Goal: Task Accomplishment & Management: Complete application form

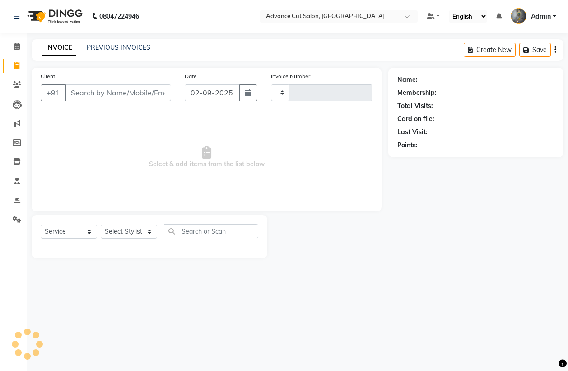
select select "service"
drag, startPoint x: 0, startPoint y: 0, endPoint x: 102, endPoint y: 87, distance: 133.8
click at [107, 95] on input "Client" at bounding box center [118, 92] width 106 height 17
type input "3971"
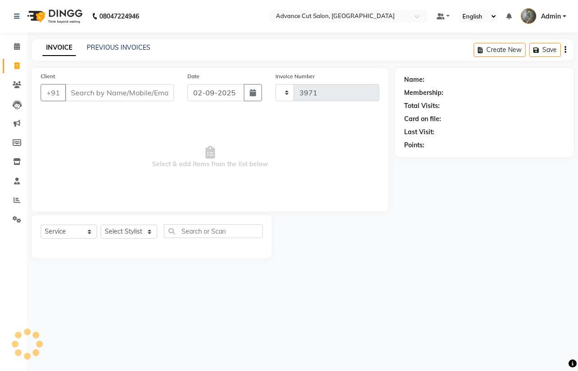
select select "4939"
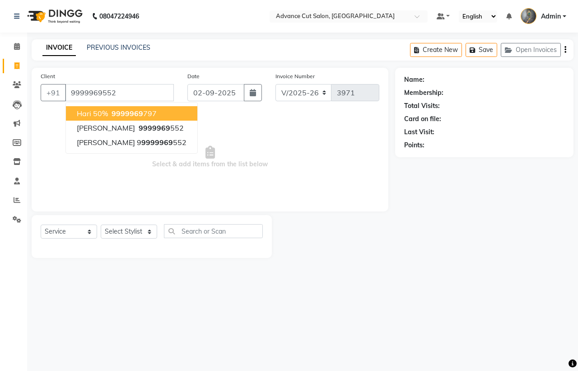
type input "9999969552"
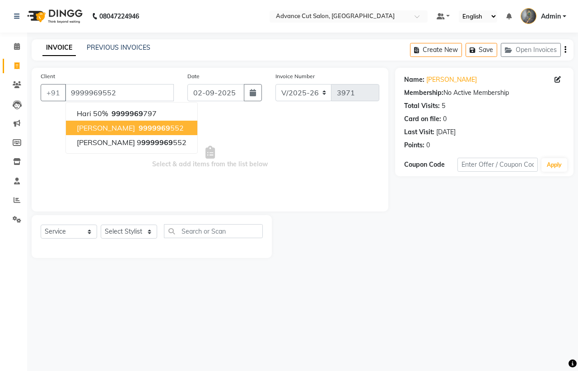
click at [139, 126] on span "9999969" at bounding box center [155, 127] width 32 height 9
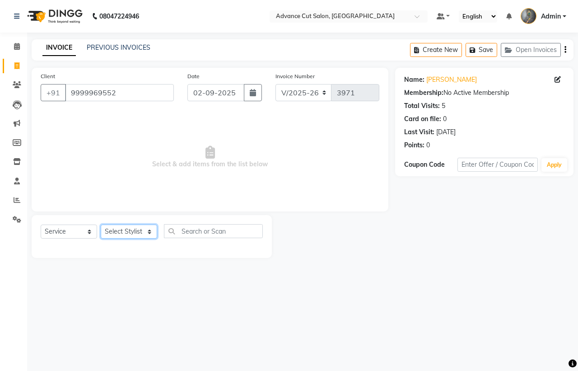
click at [131, 232] on select "Select Stylist Admin chahit COUNTOR [PERSON_NAME] mamta [PERSON_NAME] navi [PER…" at bounding box center [129, 231] width 56 height 14
select select "30651"
click at [101, 224] on select "Select Stylist Admin chahit COUNTOR [PERSON_NAME] mamta [PERSON_NAME] navi [PER…" at bounding box center [129, 231] width 56 height 14
click at [208, 230] on input "text" at bounding box center [213, 231] width 99 height 14
click at [210, 229] on input "text" at bounding box center [213, 231] width 99 height 14
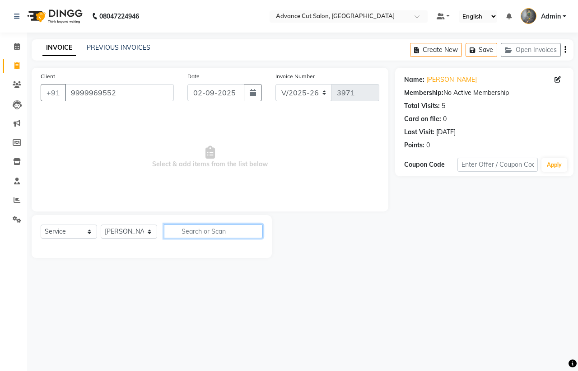
click at [187, 229] on input "text" at bounding box center [213, 231] width 99 height 14
type input "01"
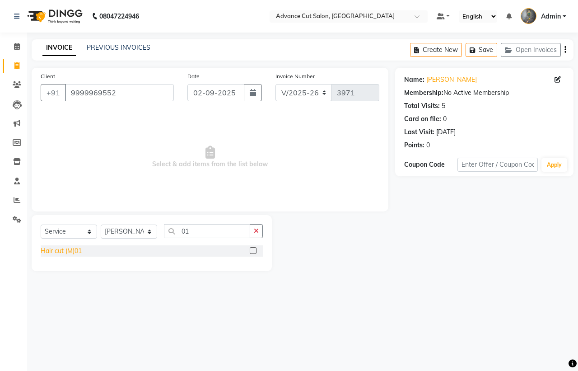
click at [51, 251] on div "Hair cut (M)01" at bounding box center [61, 250] width 41 height 9
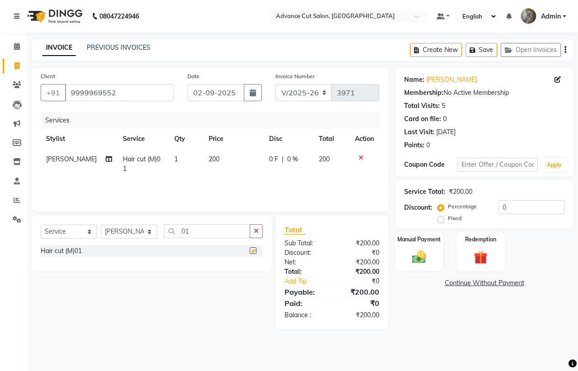
checkbox input "false"
click at [217, 233] on input "01" at bounding box center [207, 231] width 86 height 14
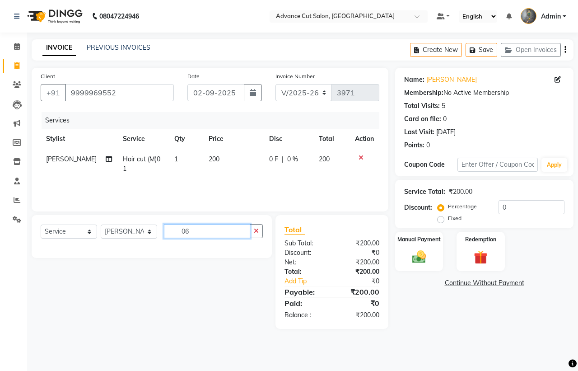
type input "0"
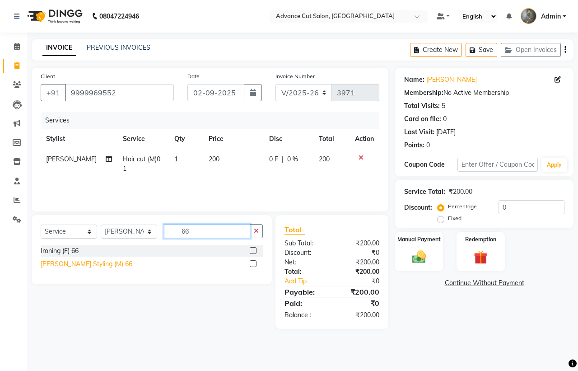
type input "66"
click at [75, 261] on div "[PERSON_NAME] Styling (M) 66" at bounding box center [87, 263] width 92 height 9
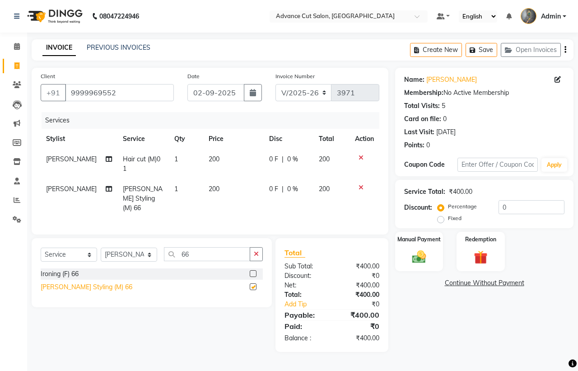
checkbox input "false"
click at [120, 252] on select "Select Stylist Admin chahit COUNTOR [PERSON_NAME] mamta [PERSON_NAME] navi [PER…" at bounding box center [129, 254] width 56 height 14
select select "78660"
click at [101, 247] on select "Select Stylist Admin chahit COUNTOR [PERSON_NAME] mamta [PERSON_NAME] navi [PER…" at bounding box center [129, 254] width 56 height 14
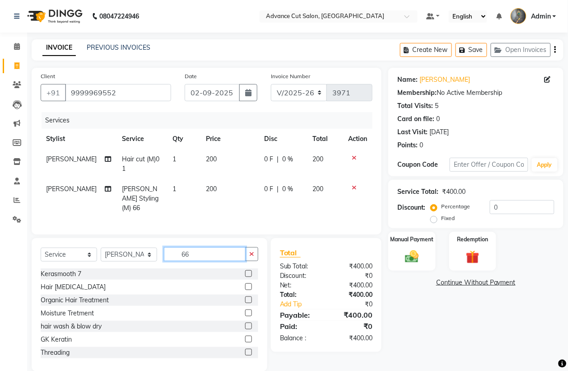
click at [195, 255] on input "66" at bounding box center [205, 254] width 82 height 14
type input "6"
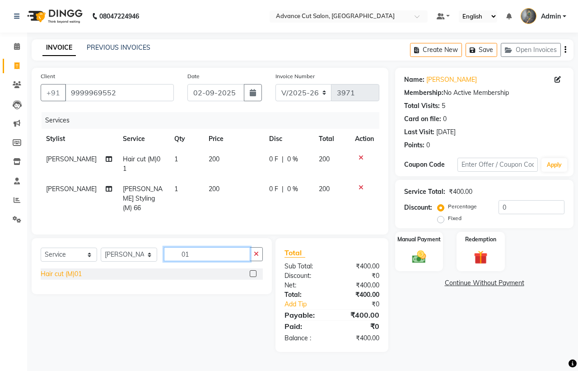
type input "01"
click at [62, 269] on div "Hair cut (M)01" at bounding box center [61, 273] width 41 height 9
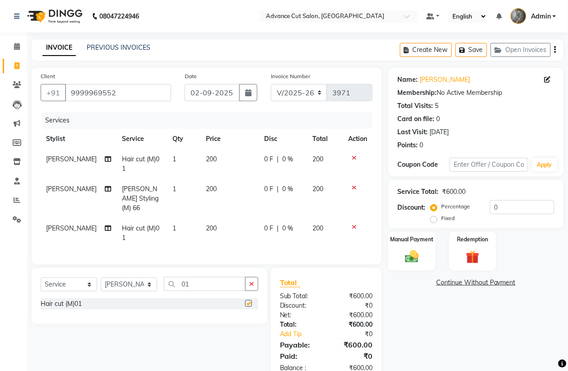
checkbox input "false"
click at [195, 281] on input "01" at bounding box center [205, 284] width 82 height 14
type input "0"
type input "66"
click at [74, 316] on div "[PERSON_NAME] Styling (M) 66" at bounding box center [87, 316] width 92 height 9
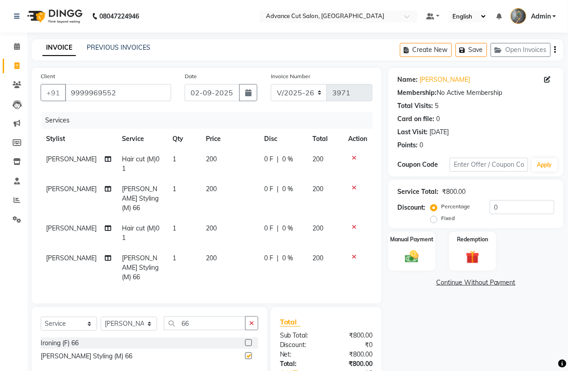
checkbox input "false"
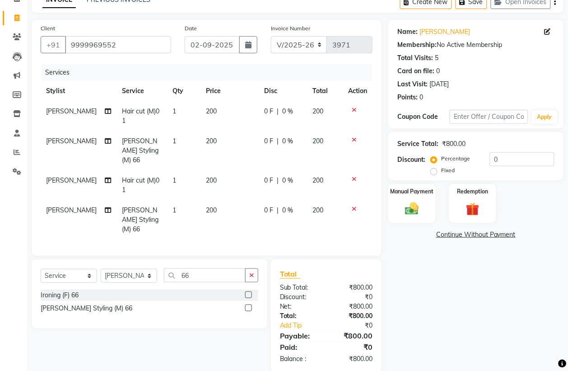
scroll to position [54, 0]
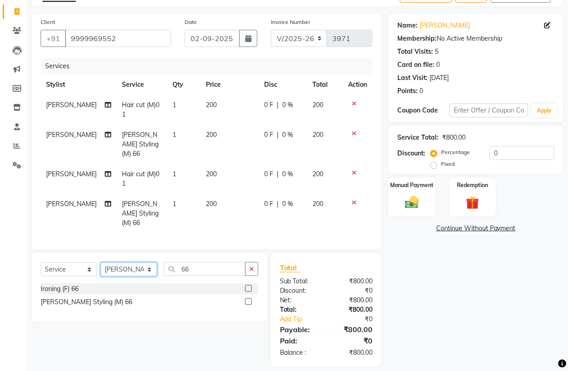
drag, startPoint x: 123, startPoint y: 259, endPoint x: 123, endPoint y: 253, distance: 5.4
click at [123, 262] on select "Select Stylist Admin chahit COUNTOR [PERSON_NAME] mamta [PERSON_NAME] navi [PER…" at bounding box center [129, 269] width 56 height 14
select select "47415"
click at [101, 262] on select "Select Stylist Admin chahit COUNTOR [PERSON_NAME] mamta [PERSON_NAME] navi [PER…" at bounding box center [129, 269] width 56 height 14
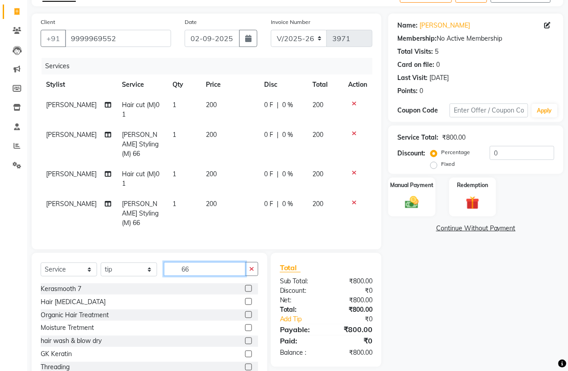
drag, startPoint x: 198, startPoint y: 257, endPoint x: 150, endPoint y: 260, distance: 47.5
click at [150, 262] on div "Select Service Product Membership Package Voucher Prepaid Gift Card Select Styl…" at bounding box center [150, 272] width 218 height 21
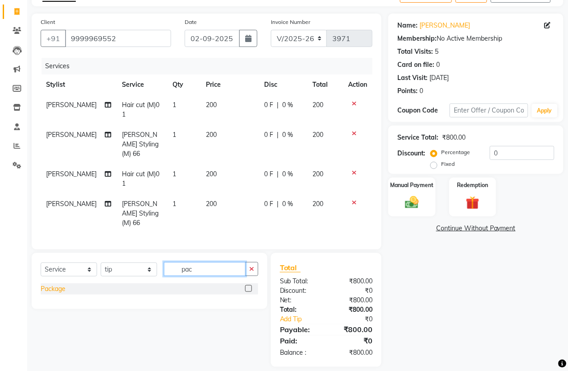
type input "pac"
click at [56, 284] on div "Package" at bounding box center [53, 288] width 25 height 9
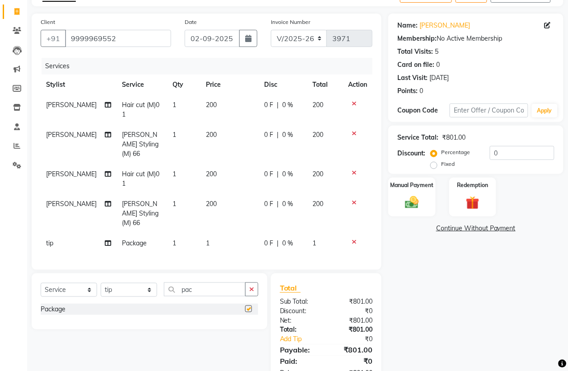
checkbox input "false"
click at [208, 233] on td "1" at bounding box center [229, 243] width 58 height 20
select select "47415"
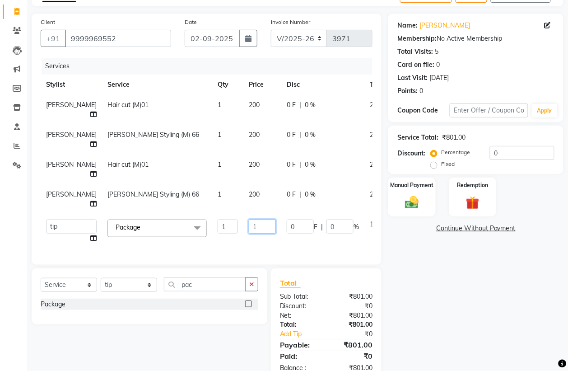
click at [249, 224] on input "1" at bounding box center [262, 226] width 27 height 14
type input "100"
click at [427, 201] on div "Manual Payment" at bounding box center [411, 197] width 49 height 41
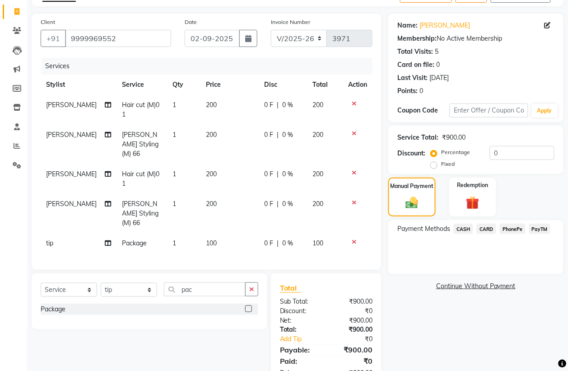
click at [543, 231] on span "PayTM" at bounding box center [540, 229] width 22 height 10
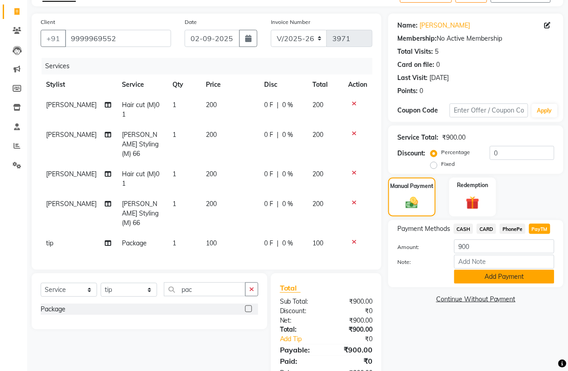
click at [487, 281] on button "Add Payment" at bounding box center [504, 277] width 100 height 14
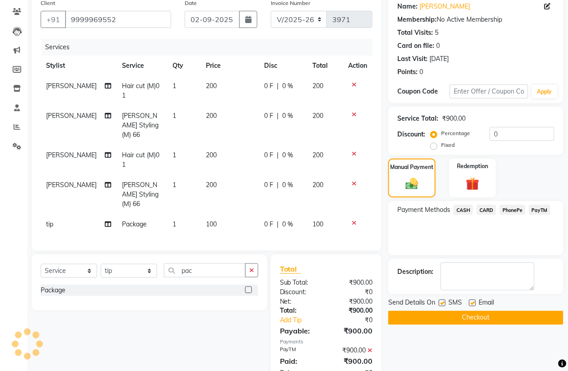
scroll to position [93, 0]
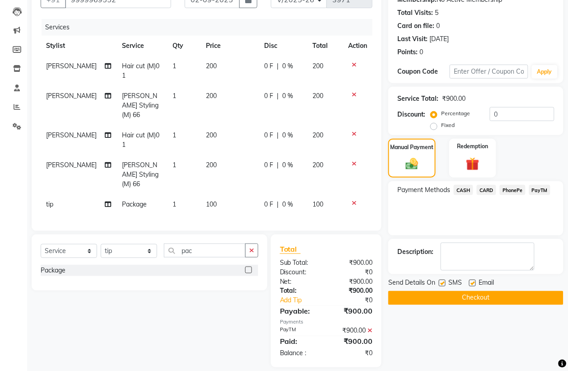
click at [487, 302] on button "Checkout" at bounding box center [475, 298] width 175 height 14
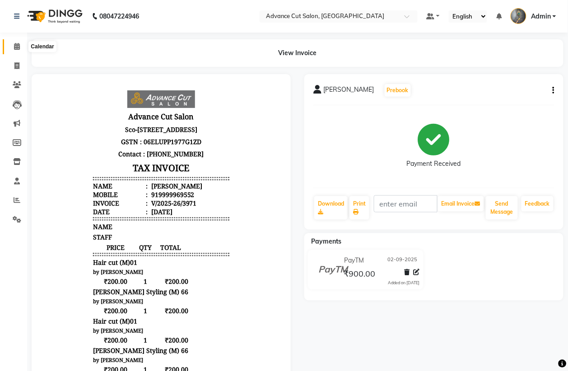
click at [15, 44] on icon at bounding box center [17, 46] width 6 height 7
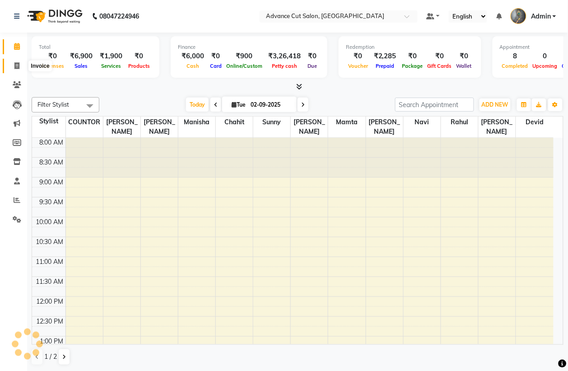
click at [17, 69] on span at bounding box center [17, 66] width 16 height 10
click at [10, 65] on span at bounding box center [17, 66] width 16 height 10
select select "service"
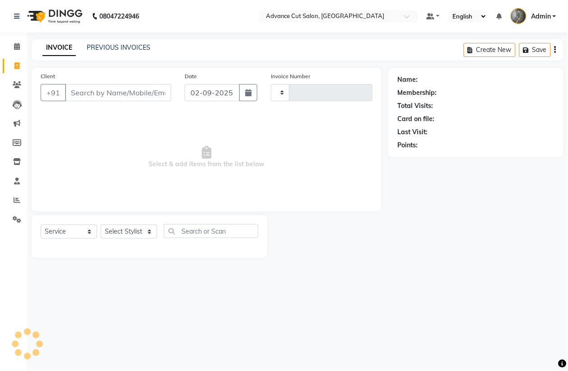
click at [107, 93] on input "Client" at bounding box center [118, 92] width 106 height 17
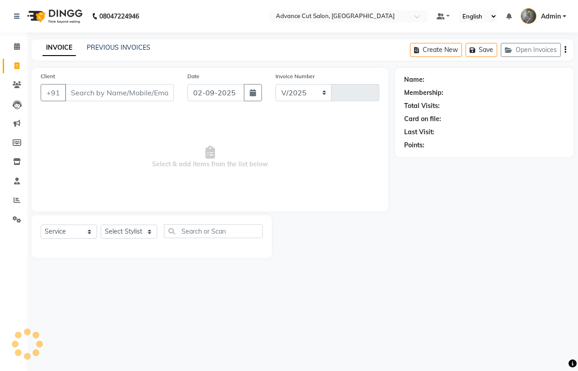
select select "4939"
type input "3972"
click at [128, 89] on input "Client" at bounding box center [119, 92] width 109 height 17
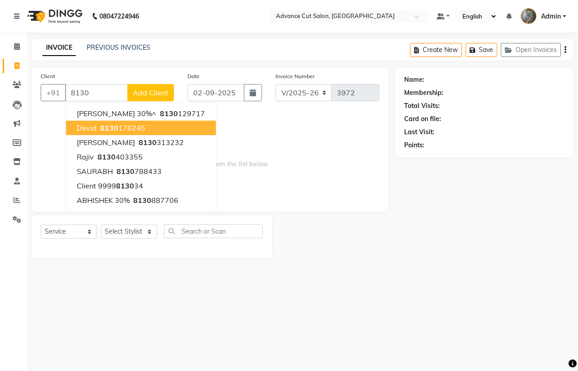
click at [116, 125] on span "8130" at bounding box center [109, 127] width 18 height 9
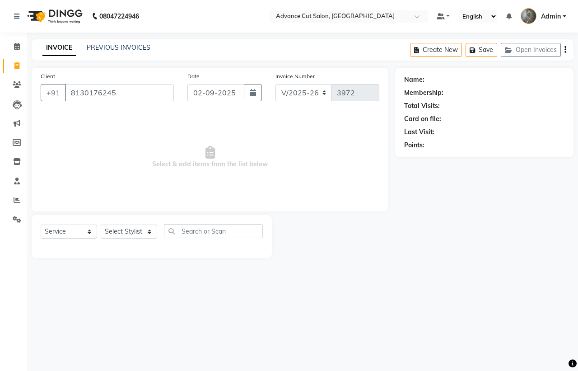
type input "8130176245"
click at [131, 231] on select "Select Stylist Admin chahit COUNTOR [PERSON_NAME] mamta [PERSON_NAME] navi [PER…" at bounding box center [129, 231] width 56 height 14
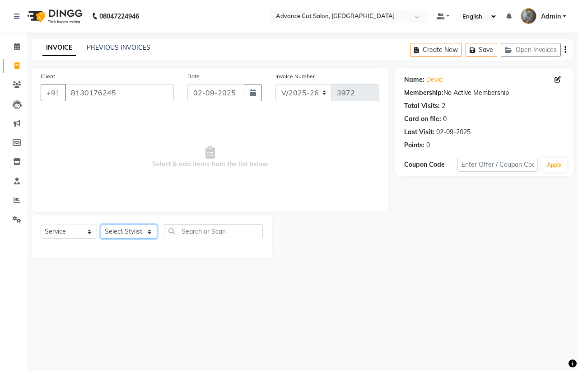
select select "30646"
click at [101, 224] on select "Select Stylist Admin chahit COUNTOR [PERSON_NAME] mamta [PERSON_NAME] navi [PER…" at bounding box center [129, 231] width 56 height 14
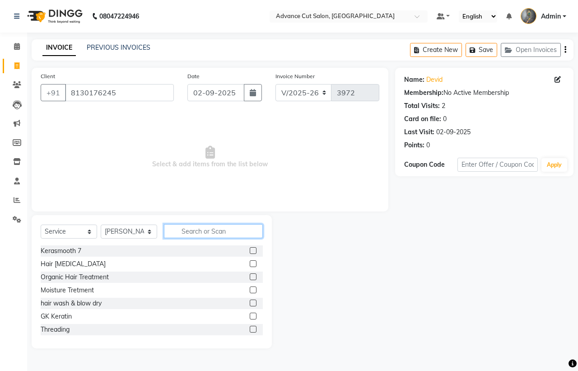
click at [217, 233] on input "text" at bounding box center [213, 231] width 99 height 14
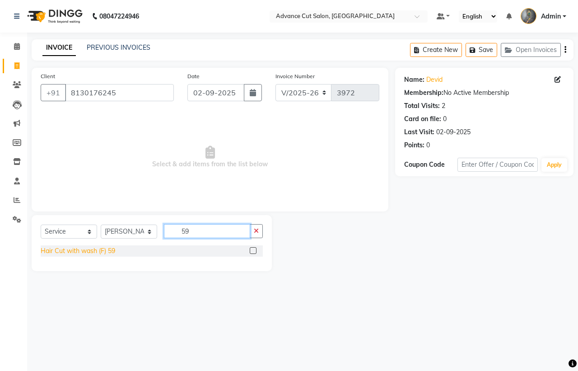
type input "59"
click at [89, 253] on div "Hair Cut with wash (F) 59" at bounding box center [78, 250] width 75 height 9
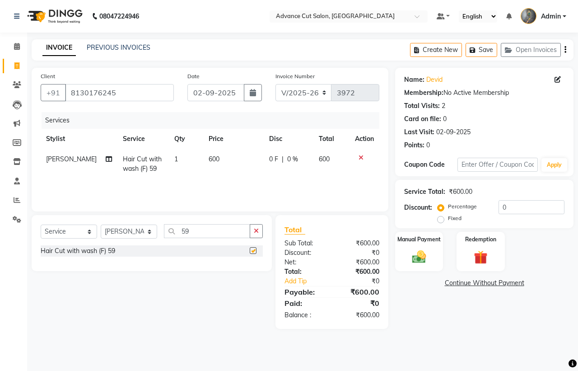
checkbox input "false"
click at [436, 260] on div "Manual Payment" at bounding box center [419, 252] width 50 height 42
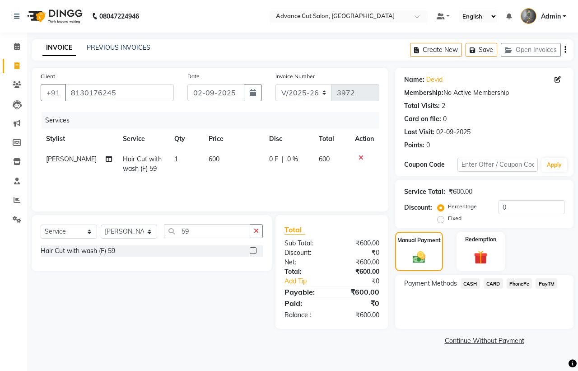
click at [469, 284] on span "CASH" at bounding box center [470, 283] width 19 height 10
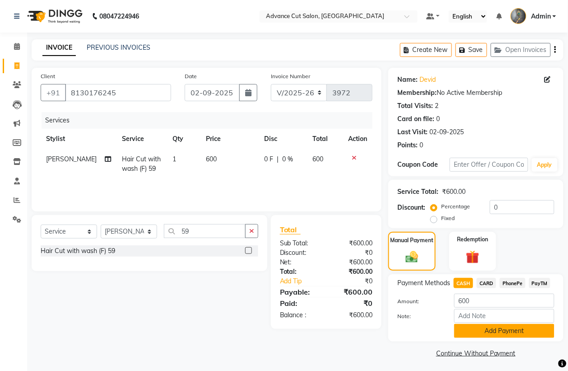
click at [470, 332] on button "Add Payment" at bounding box center [504, 331] width 100 height 14
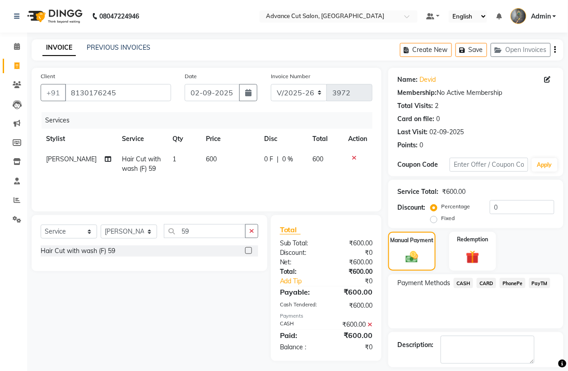
scroll to position [41, 0]
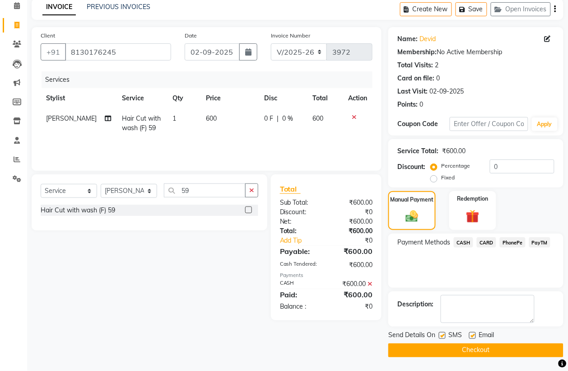
click at [451, 345] on button "Checkout" at bounding box center [475, 350] width 175 height 14
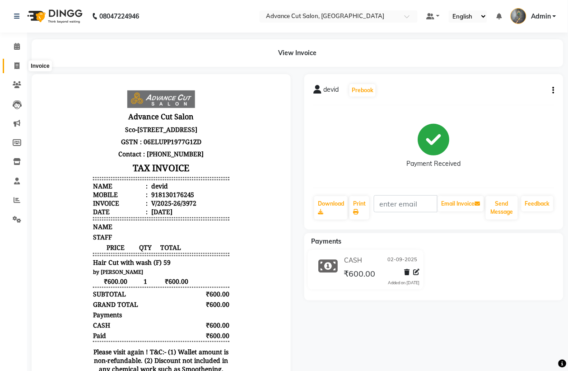
click at [12, 69] on span at bounding box center [17, 66] width 16 height 10
click at [12, 65] on span at bounding box center [17, 66] width 16 height 10
select select "service"
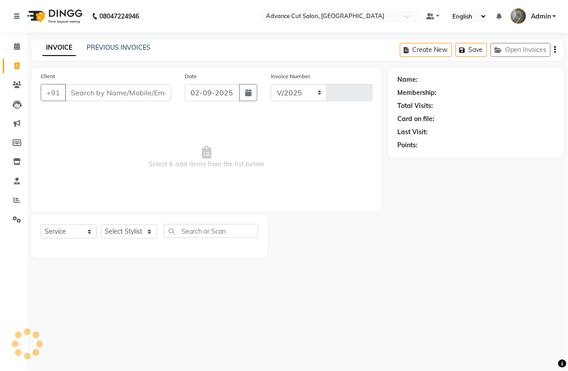
select select "4939"
type input "3973"
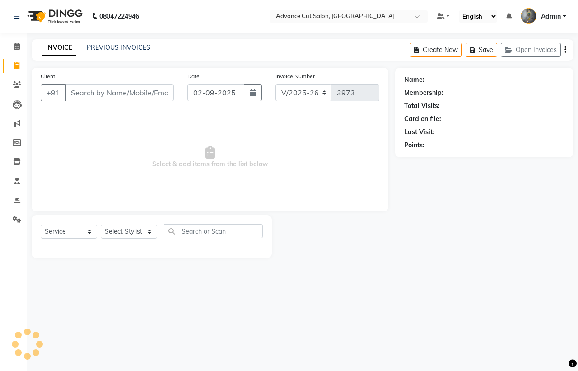
click at [106, 90] on input "Client" at bounding box center [119, 92] width 109 height 17
click at [106, 91] on input "Client" at bounding box center [119, 92] width 109 height 17
click at [91, 81] on div "Client +91" at bounding box center [107, 89] width 147 height 37
click at [107, 95] on input "Client" at bounding box center [119, 92] width 109 height 17
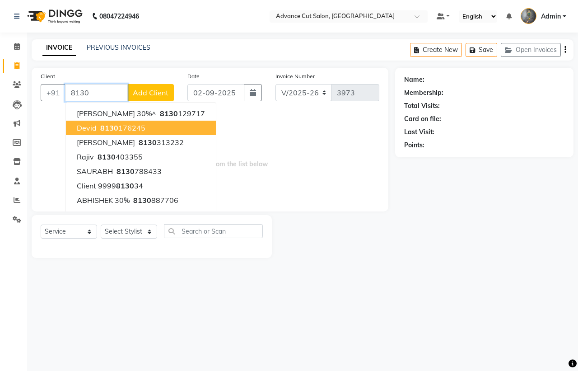
click at [104, 127] on span "8130" at bounding box center [109, 127] width 18 height 9
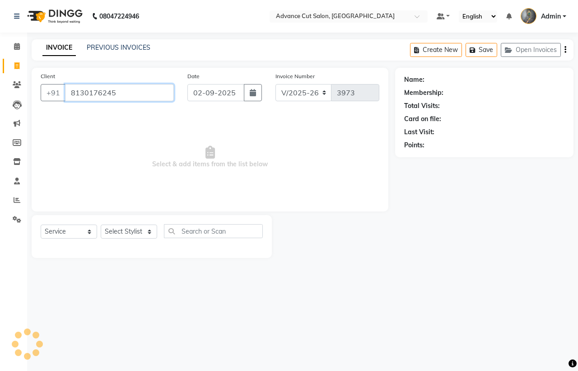
type input "8130176245"
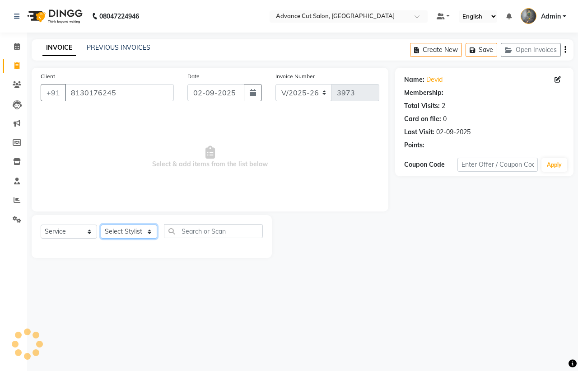
click at [124, 233] on select "Select Stylist Admin chahit COUNTOR [PERSON_NAME] mamta [PERSON_NAME] navi [PER…" at bounding box center [129, 231] width 56 height 14
select select "38522"
click at [101, 224] on select "Select Stylist Admin chahit COUNTOR [PERSON_NAME] mamta [PERSON_NAME] navi [PER…" at bounding box center [129, 231] width 56 height 14
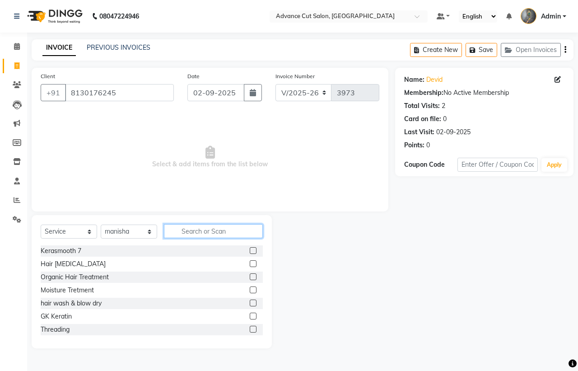
click at [212, 233] on input "text" at bounding box center [213, 231] width 99 height 14
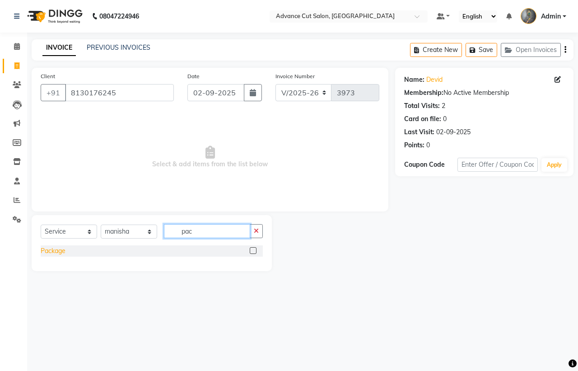
type input "pac"
click at [48, 248] on div "Package" at bounding box center [53, 250] width 25 height 9
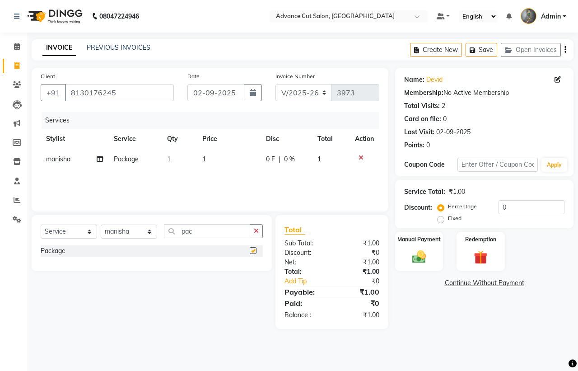
checkbox input "false"
click at [229, 161] on td "1" at bounding box center [229, 159] width 64 height 20
select select "38522"
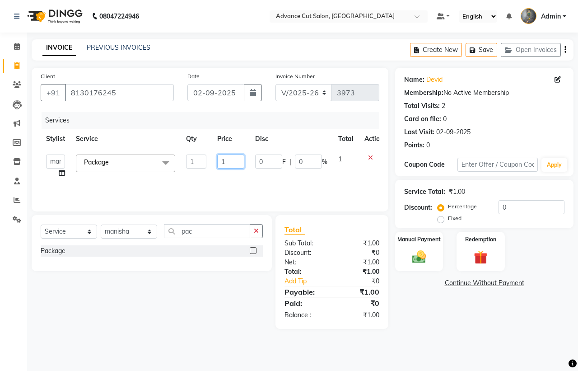
drag, startPoint x: 233, startPoint y: 161, endPoint x: 200, endPoint y: 161, distance: 32.5
click at [200, 161] on tr "Admin chahit COUNTOR Devid [PERSON_NAME] mamta [PERSON_NAME] navi [PERSON_NAME]…" at bounding box center [215, 166] width 348 height 34
type input "1500"
click at [414, 264] on img at bounding box center [418, 256] width 23 height 17
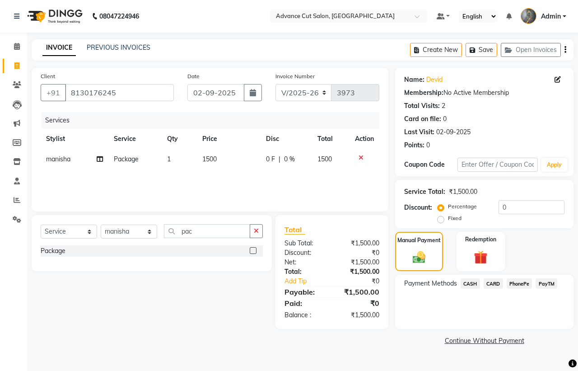
click at [464, 284] on span "CASH" at bounding box center [470, 283] width 19 height 10
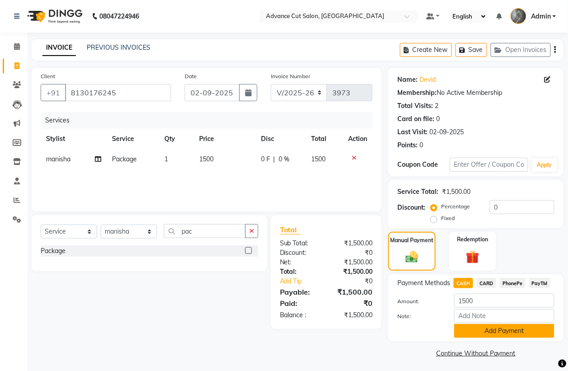
click at [472, 326] on button "Add Payment" at bounding box center [504, 331] width 100 height 14
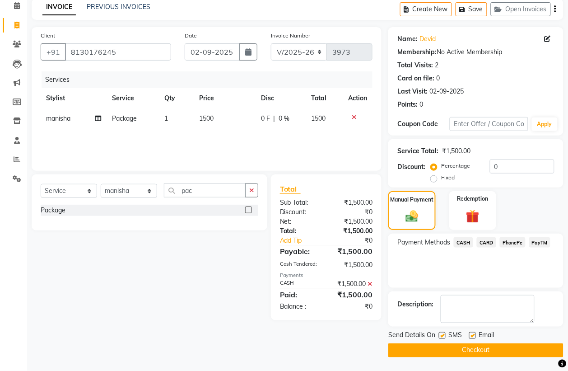
scroll to position [41, 0]
click at [458, 352] on button "Checkout" at bounding box center [475, 350] width 175 height 14
